Goal: Subscribe to service/newsletter

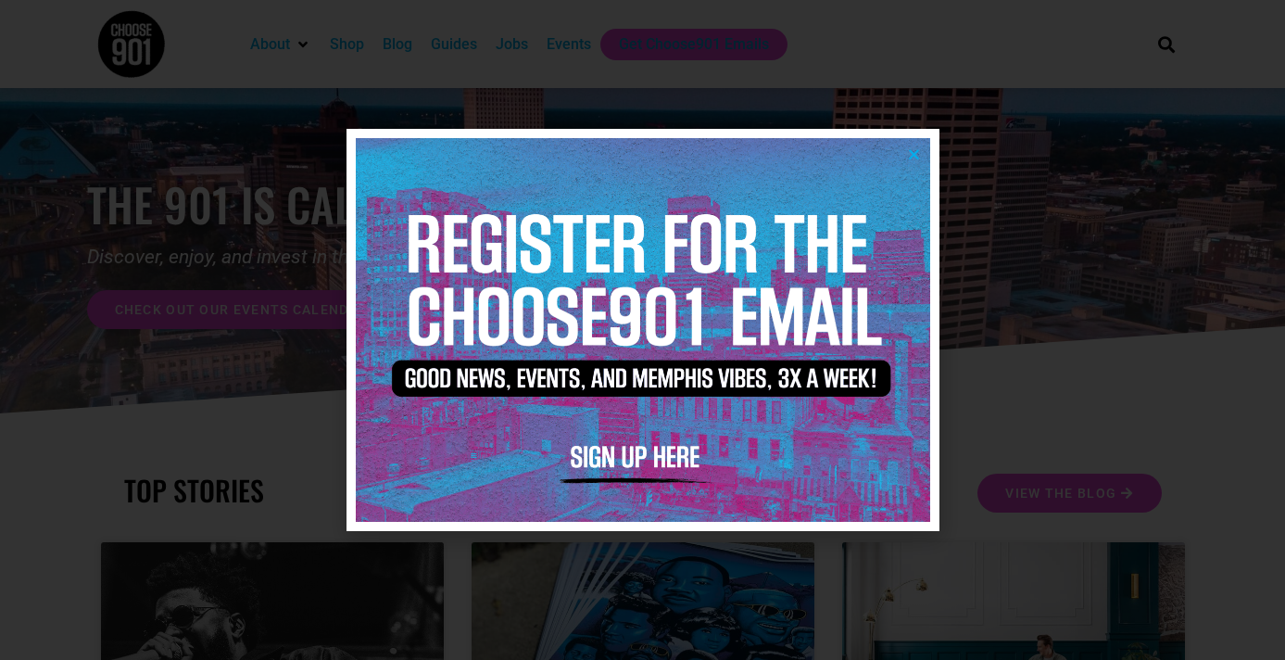
click at [658, 451] on img at bounding box center [643, 329] width 574 height 383
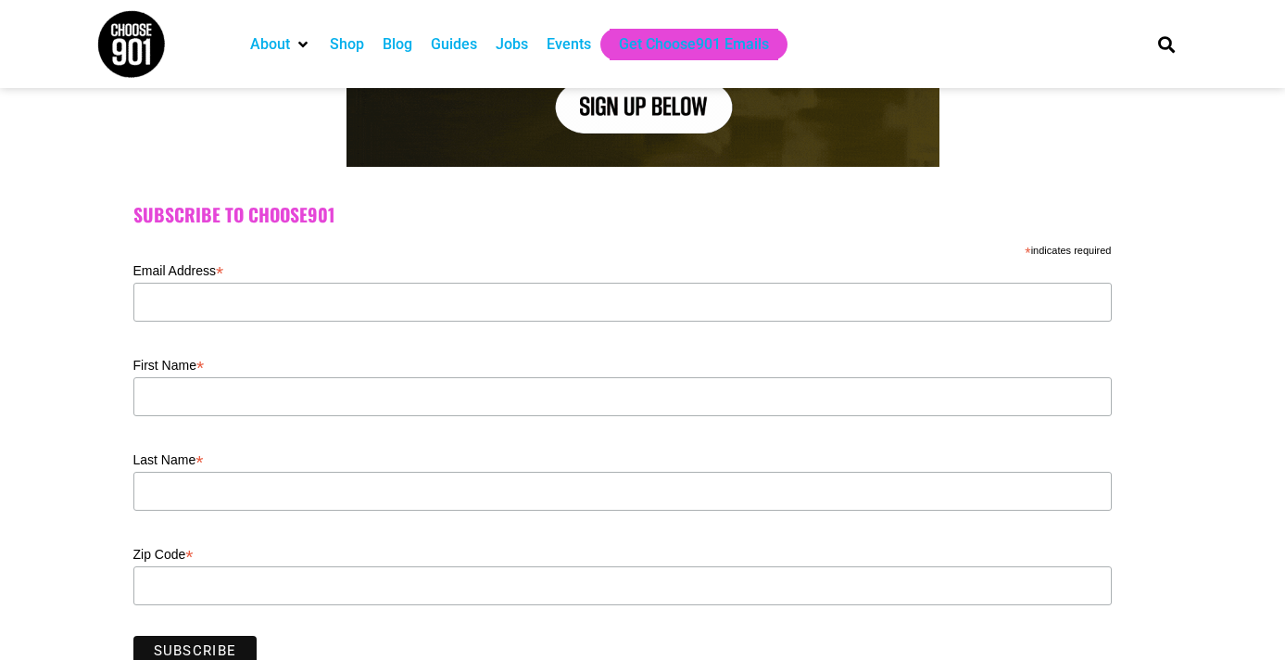
scroll to position [415, 0]
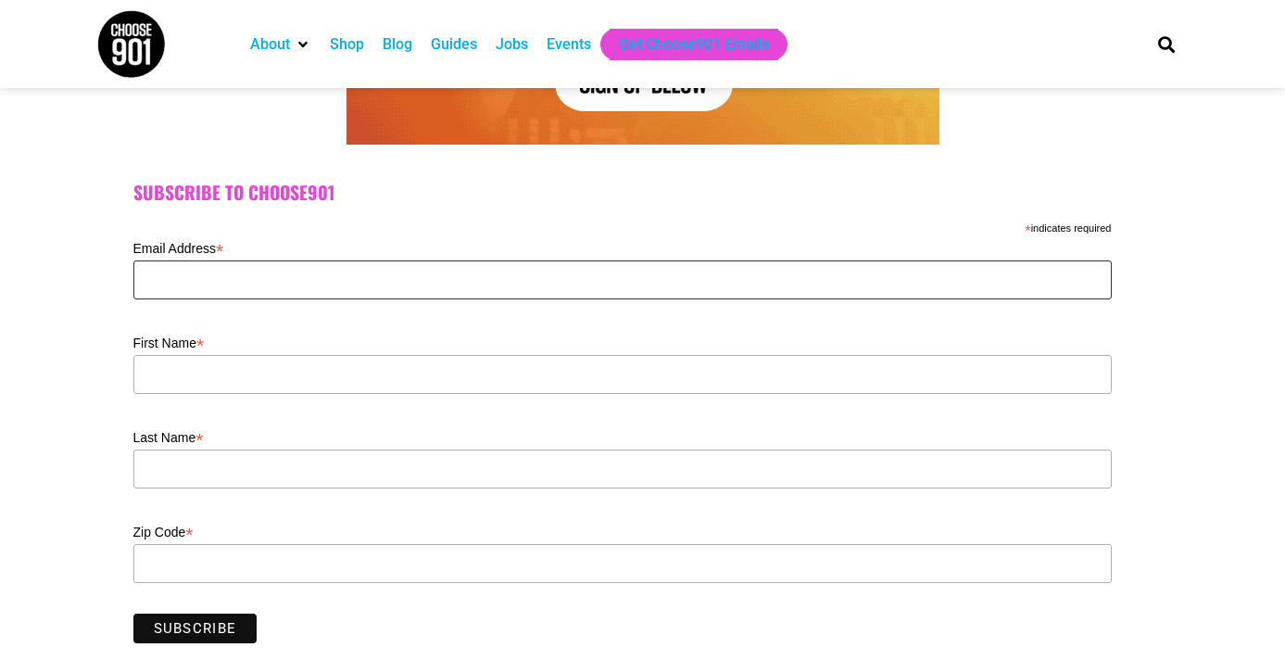
click at [242, 283] on input "Email Address *" at bounding box center [622, 279] width 978 height 39
type input "JessicaAnnHouari@gmail.com"
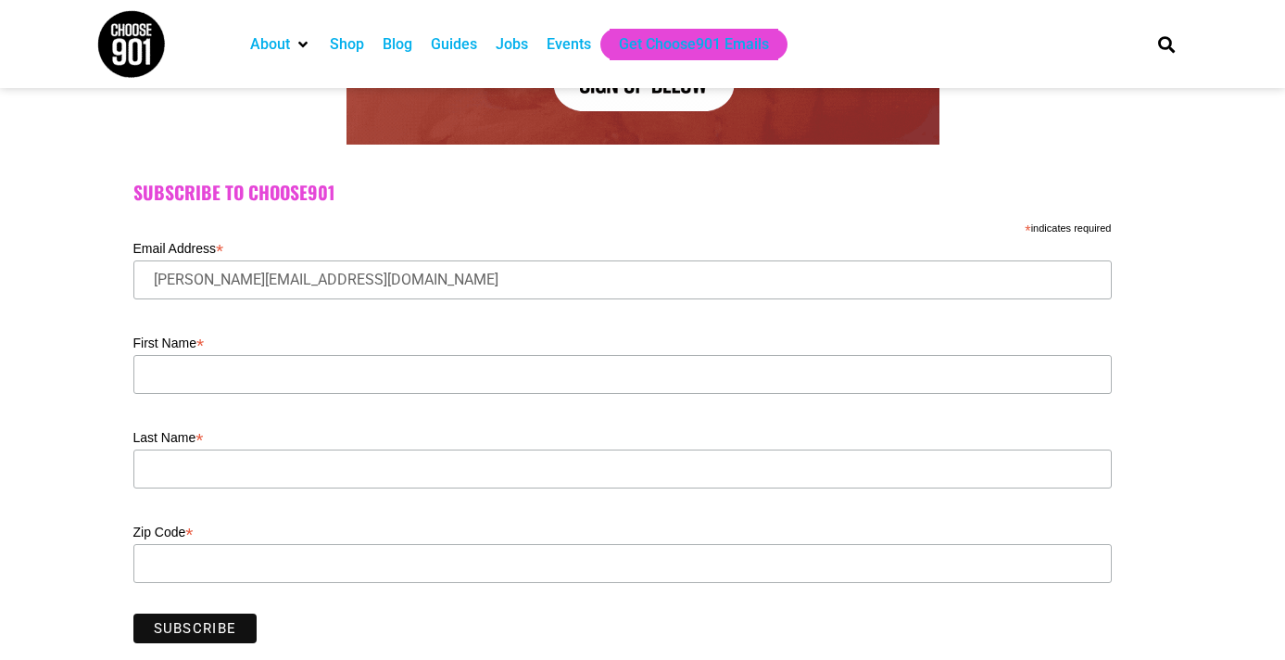
type input "Jessica"
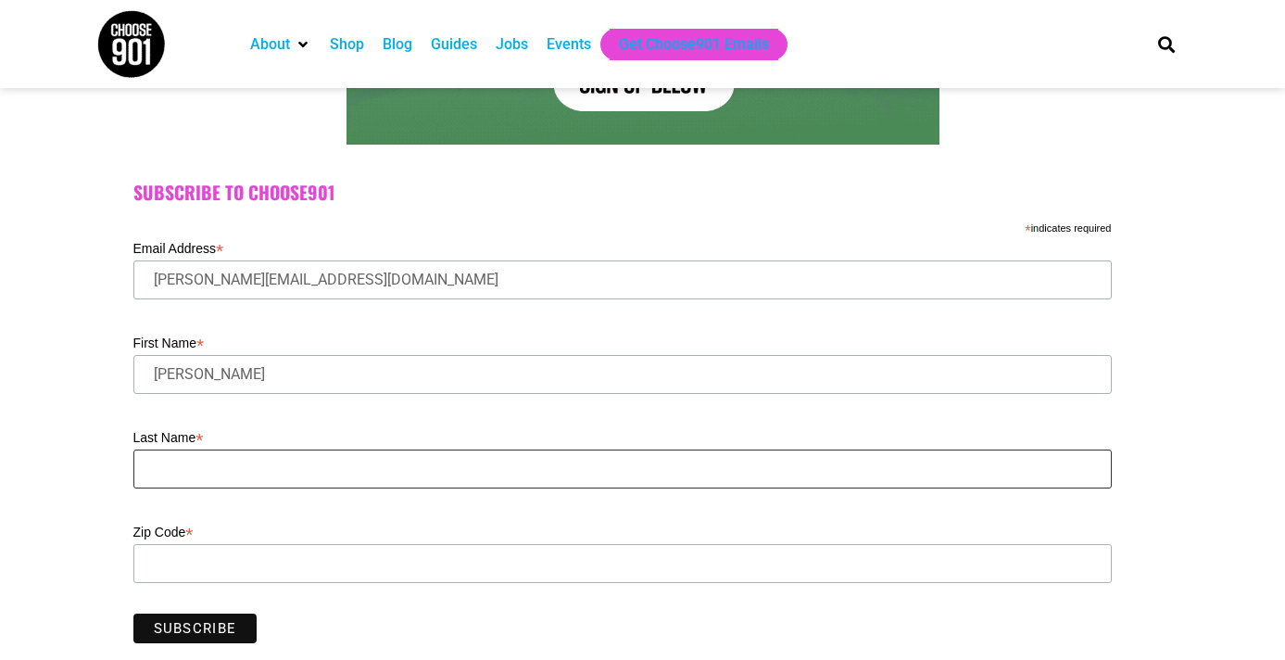
type input "Houari"
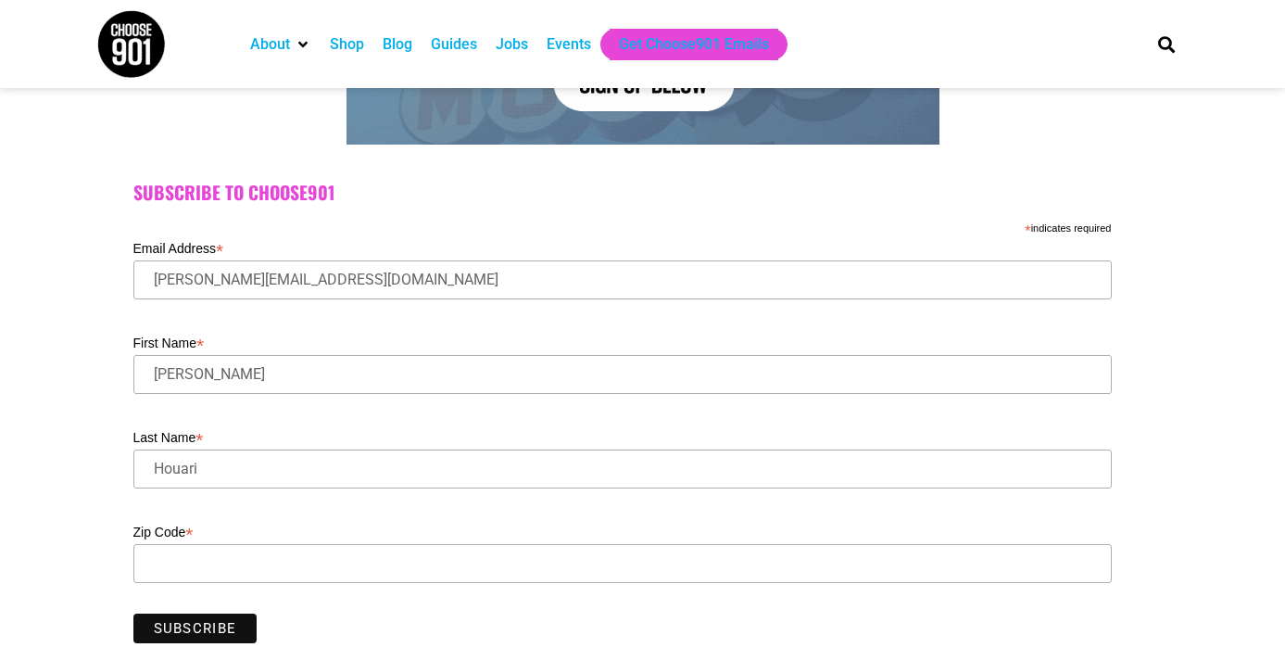
type input "38134"
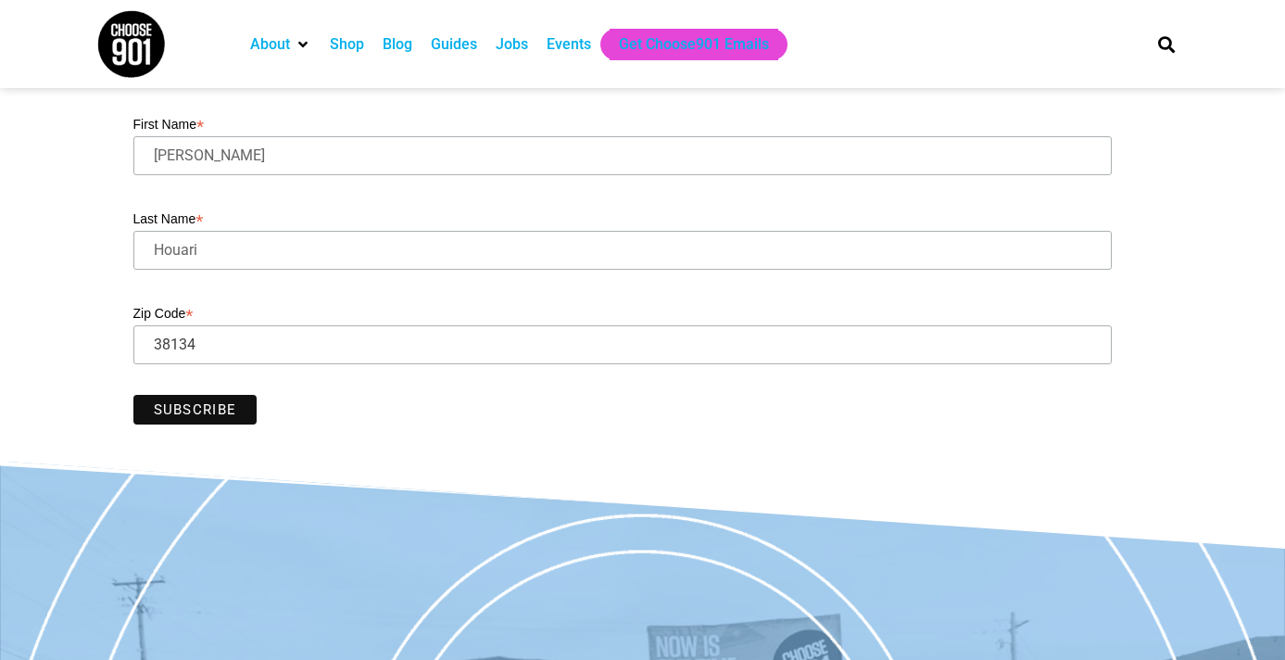
scroll to position [657, 0]
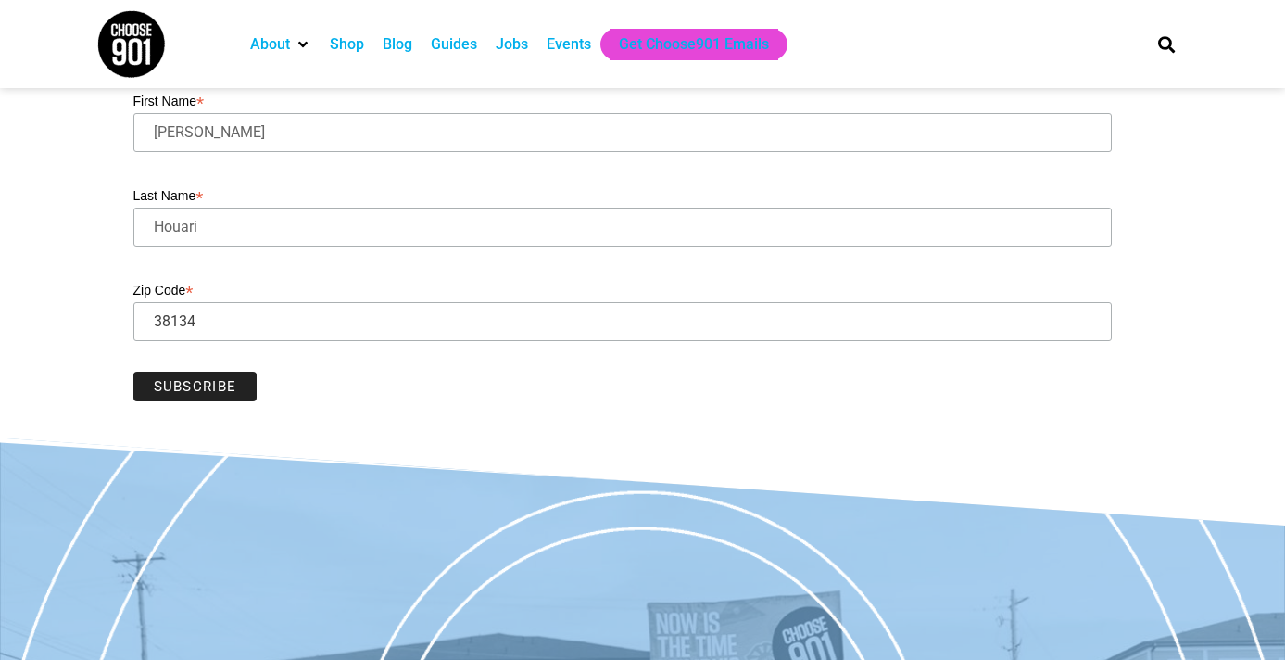
click at [226, 397] on input "Subscribe" at bounding box center [195, 386] width 124 height 30
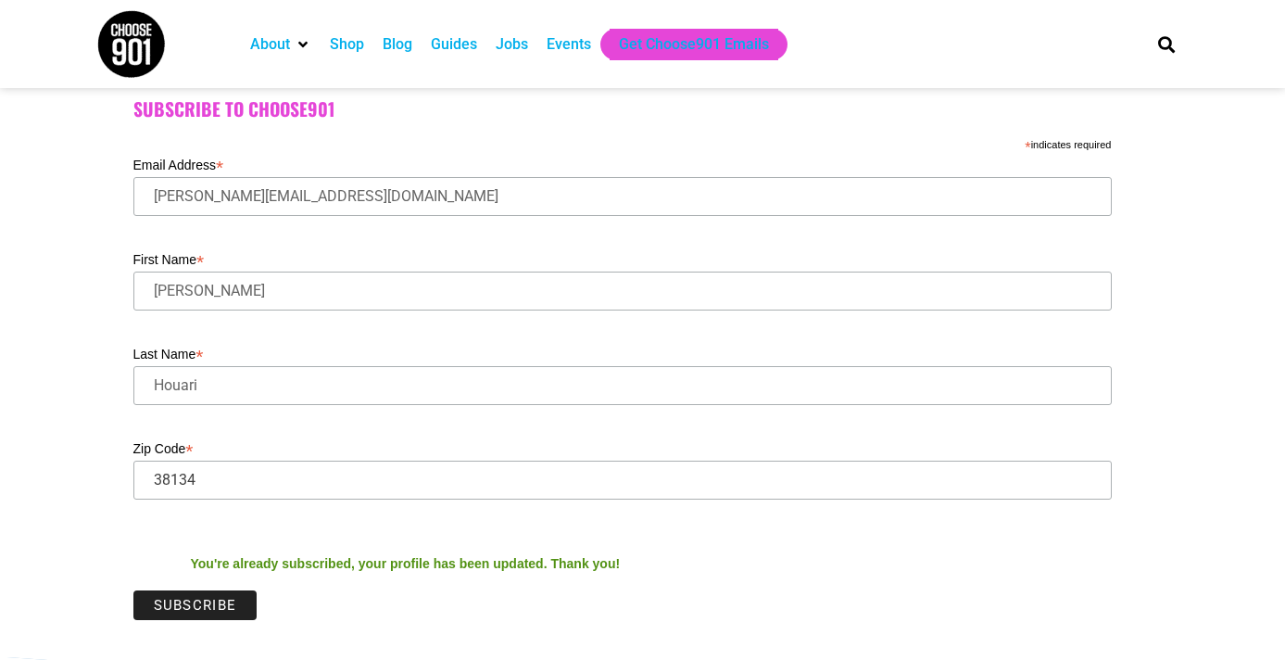
scroll to position [497, 0]
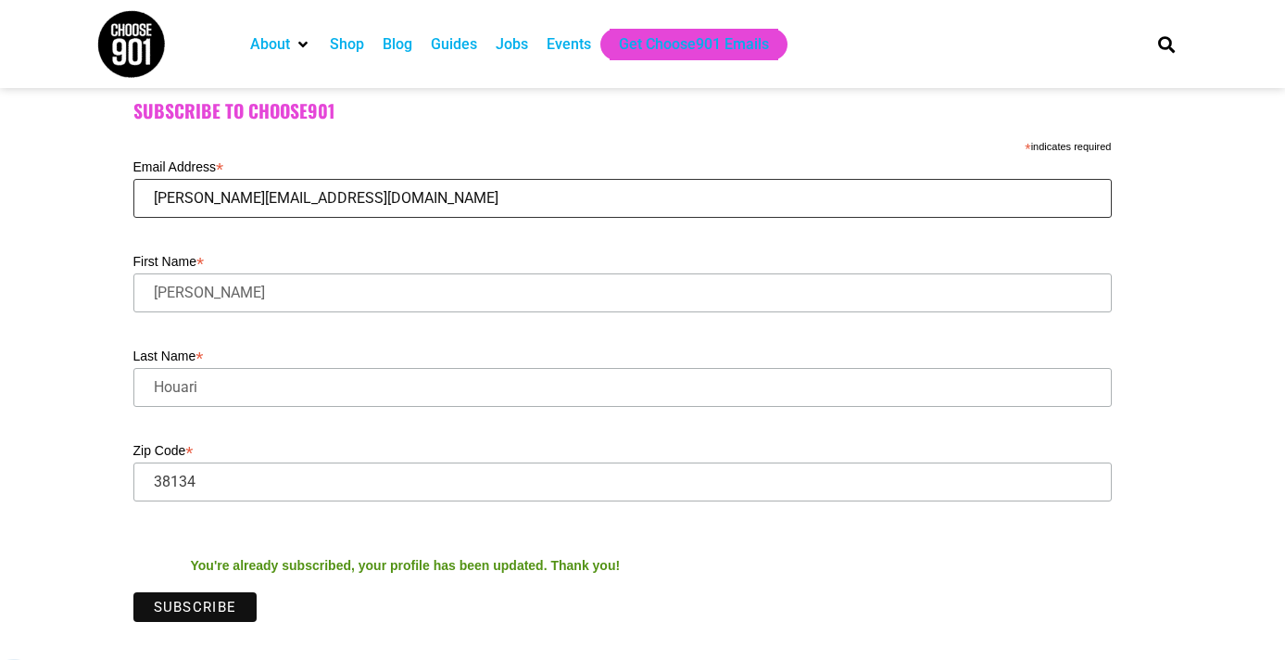
click at [232, 210] on input "JessicaAnnHouari@gmail.com" at bounding box center [622, 198] width 978 height 39
type input "jessica@hospitalityhub.org"
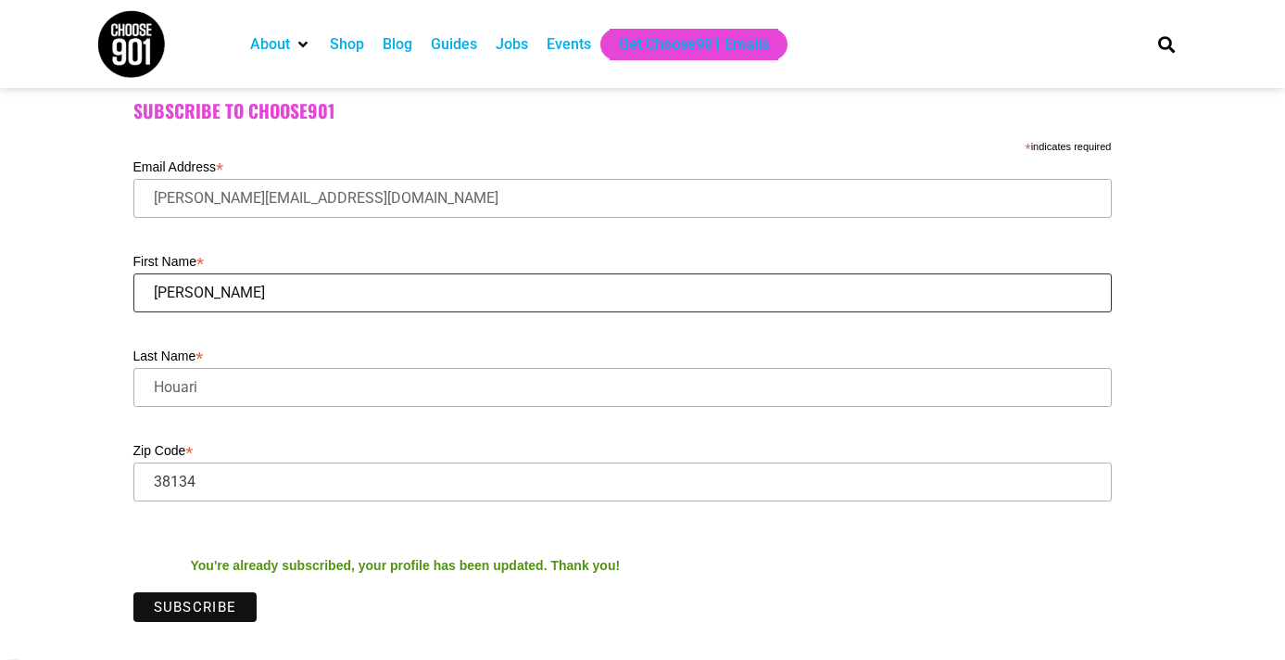
type input "Jessica"
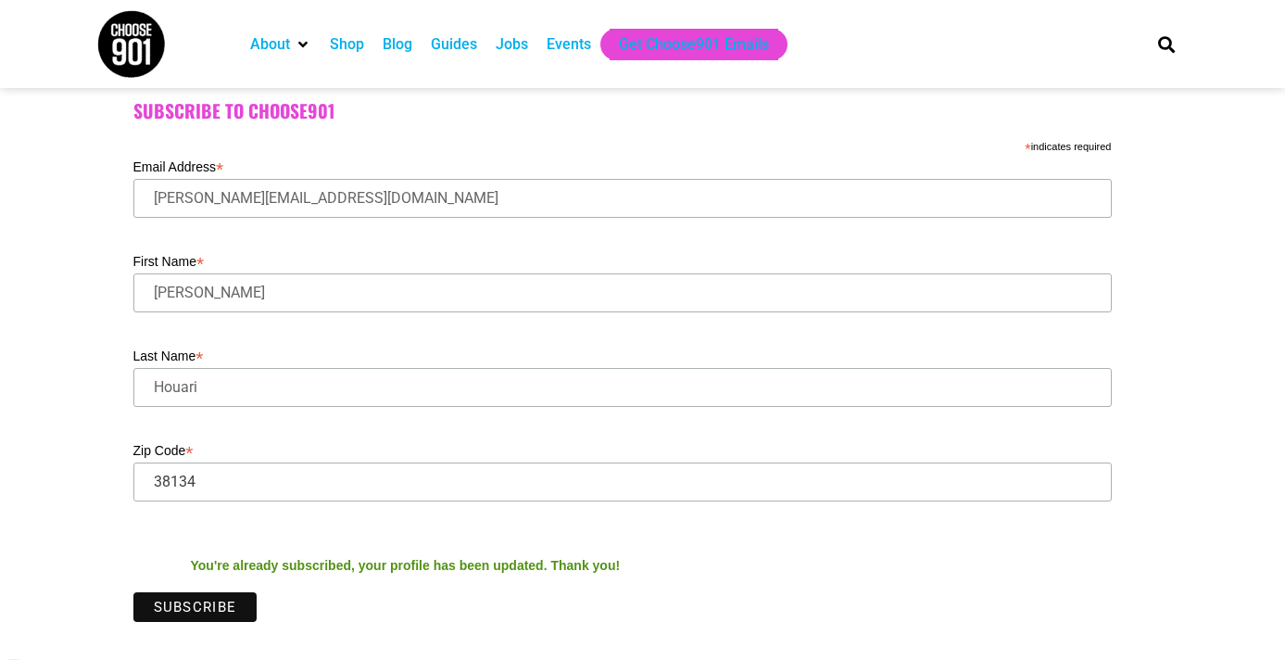
type input "Houari"
type input "38105"
click at [206, 604] on input "Subscribe" at bounding box center [195, 607] width 124 height 30
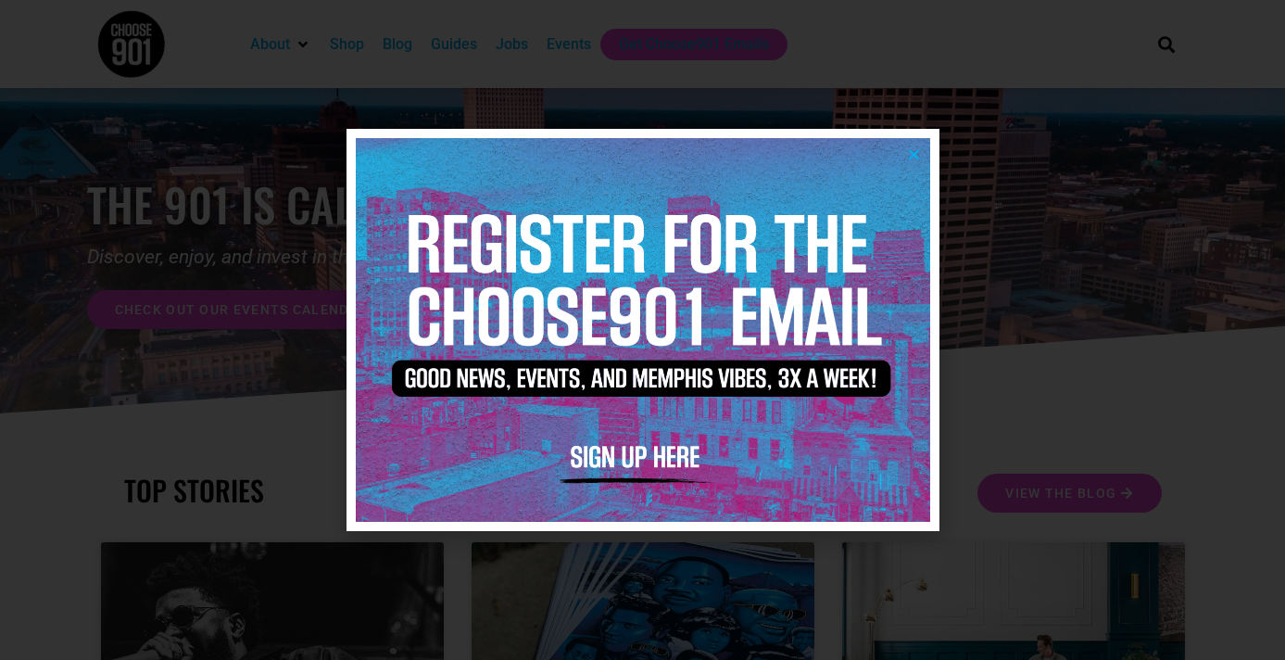
click at [913, 150] on icon "Close" at bounding box center [914, 154] width 14 height 14
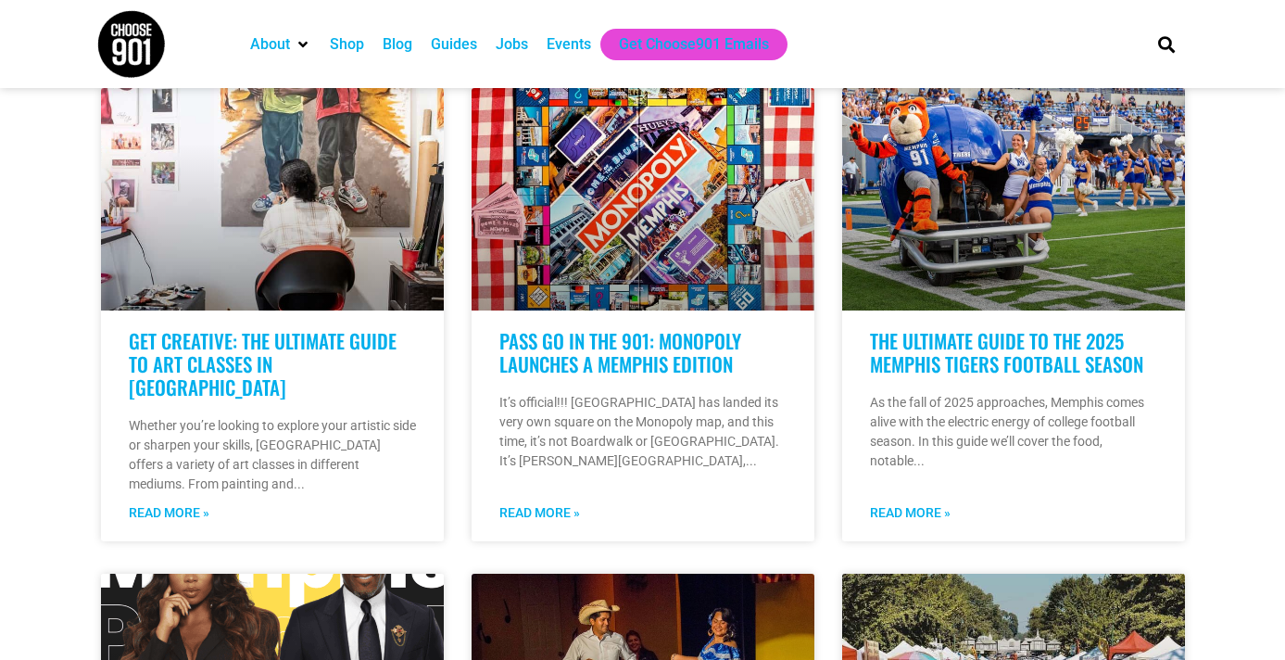
scroll to position [1006, 0]
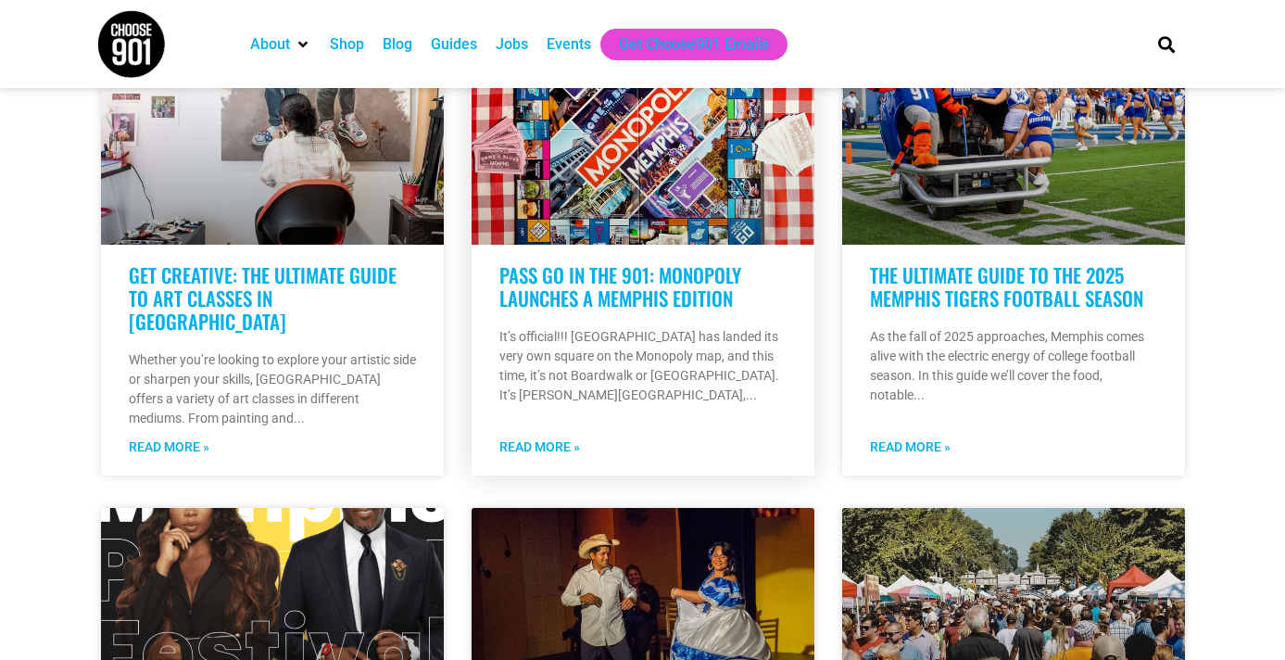
click at [513, 437] on link "Read More »" at bounding box center [539, 446] width 81 height 19
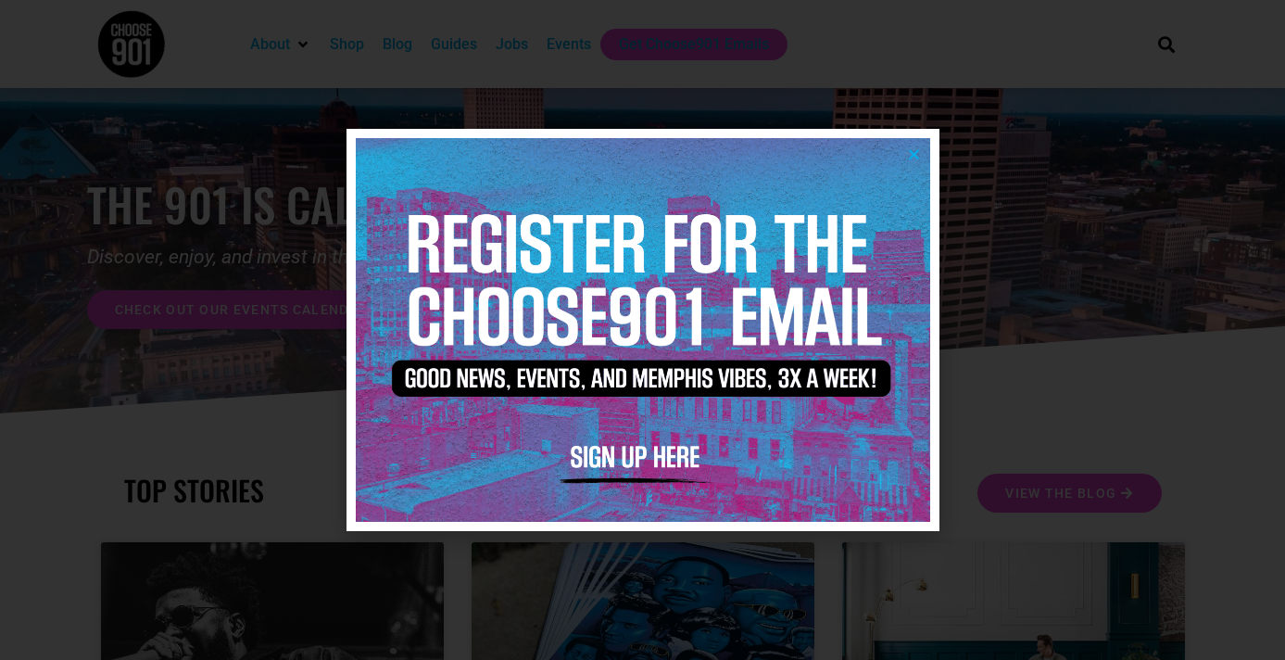
click at [915, 155] on icon "Close" at bounding box center [914, 154] width 14 height 14
